Goal: Task Accomplishment & Management: Complete application form

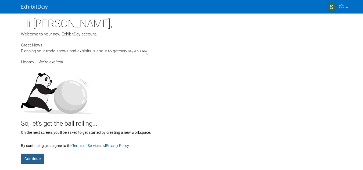
click at [38, 158] on button "Continue" at bounding box center [32, 159] width 23 height 10
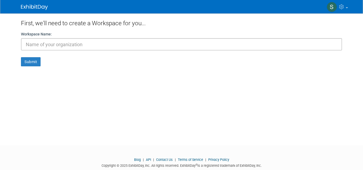
click at [37, 47] on input "text" at bounding box center [181, 44] width 321 height 12
type input "Funtimes"
click at [36, 61] on button "Submit" at bounding box center [31, 61] width 20 height 9
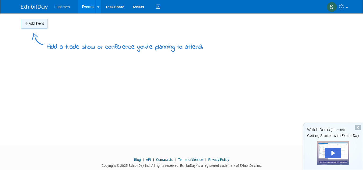
click at [34, 24] on button "Add Event" at bounding box center [34, 24] width 27 height 10
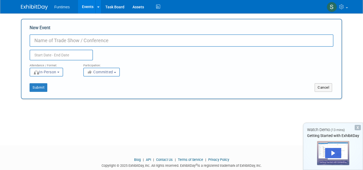
click at [43, 44] on input "New Event" at bounding box center [182, 40] width 304 height 12
type input "funtimes meeting"
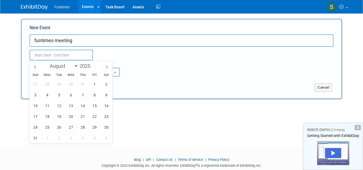
click at [48, 52] on input "text" at bounding box center [61, 55] width 63 height 11
click at [37, 85] on span "27" at bounding box center [35, 84] width 10 height 10
click at [48, 85] on span "28" at bounding box center [47, 84] width 10 height 10
type input "[DATE] to [DATE]"
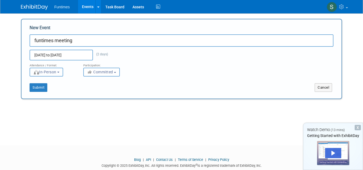
click at [62, 73] on button "In-Person" at bounding box center [47, 72] width 34 height 9
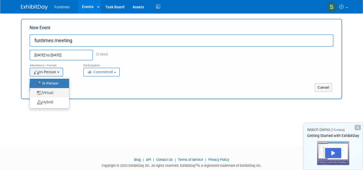
click at [55, 91] on label "Virtual" at bounding box center [48, 92] width 31 height 7
click at [35, 91] on input "Virtual" at bounding box center [32, 92] width 3 height 3
select select "2"
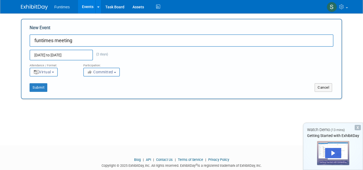
click at [113, 72] on span "Committed" at bounding box center [100, 72] width 26 height 4
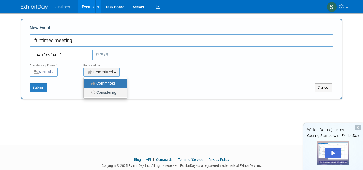
click at [93, 93] on icon at bounding box center [93, 93] width 6 height 4
click at [89, 93] on input "Considering" at bounding box center [86, 92] width 3 height 3
select select "2"
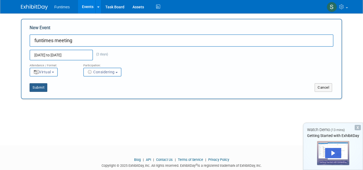
click at [38, 87] on button "Submit" at bounding box center [39, 87] width 18 height 9
